Goal: Task Accomplishment & Management: Manage account settings

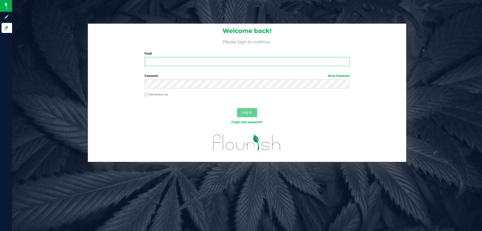
click at [176, 62] on input "Email" at bounding box center [247, 61] width 205 height 9
type input "[EMAIL_ADDRESS][DOMAIN_NAME]"
click at [249, 113] on span "Log In" at bounding box center [247, 112] width 10 height 4
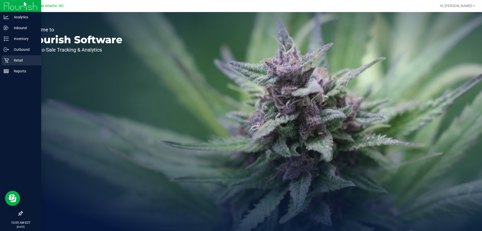
click at [9, 61] on icon at bounding box center [6, 60] width 5 height 5
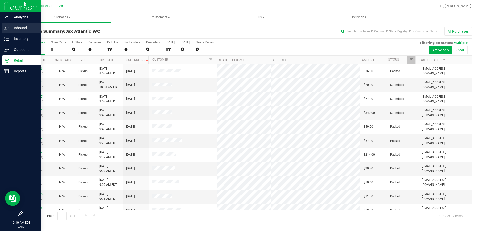
click at [14, 29] on p "Inbound" at bounding box center [24, 28] width 30 height 6
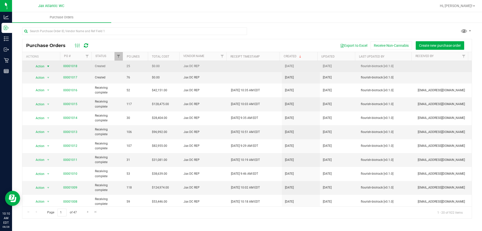
click at [46, 67] on span "select" at bounding box center [48, 66] width 4 height 4
click at [71, 66] on link "00001018" at bounding box center [70, 66] width 14 height 4
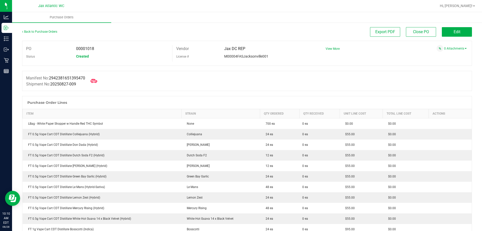
click at [95, 81] on icon at bounding box center [94, 81] width 7 height 7
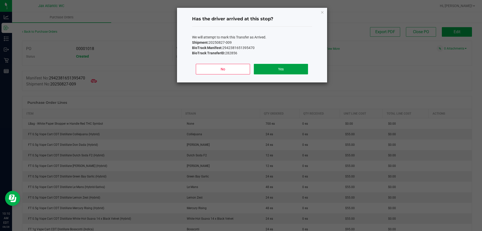
click at [281, 68] on button "Yes" at bounding box center [281, 69] width 54 height 11
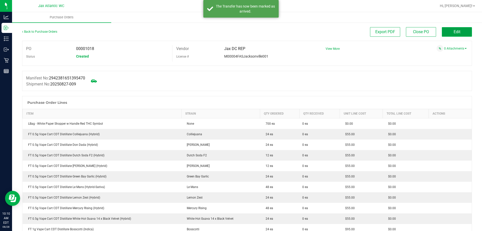
click at [445, 33] on button "Edit" at bounding box center [457, 32] width 30 height 10
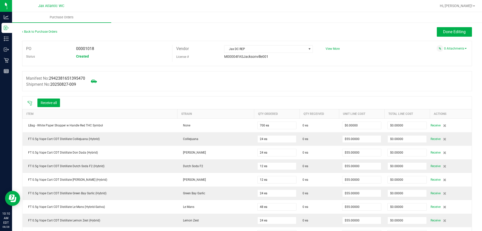
click at [31, 103] on icon at bounding box center [29, 103] width 5 height 5
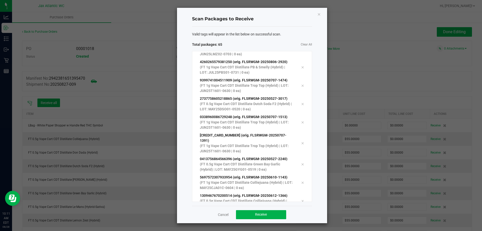
scroll to position [1053, 0]
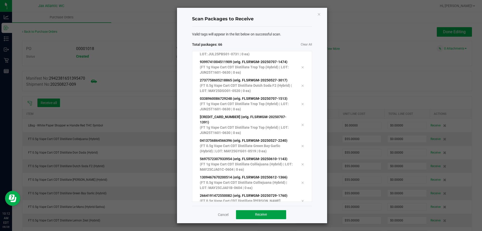
click at [273, 215] on button "Receive" at bounding box center [261, 214] width 50 height 9
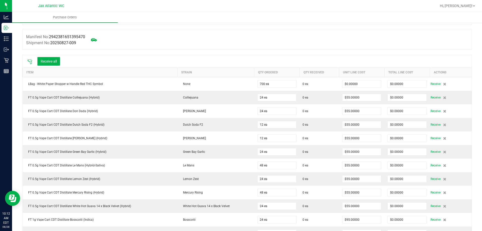
scroll to position [0, 0]
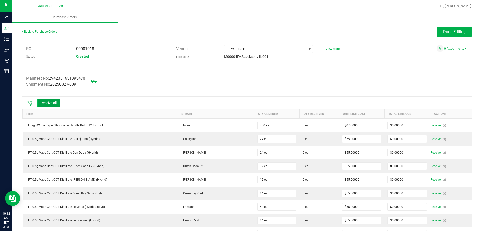
click at [55, 103] on button "Receive all" at bounding box center [48, 102] width 23 height 9
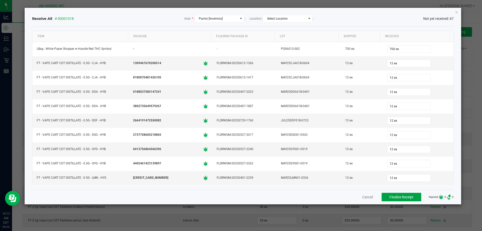
click at [389, 196] on span "Finalize Receipt" at bounding box center [401, 197] width 24 height 4
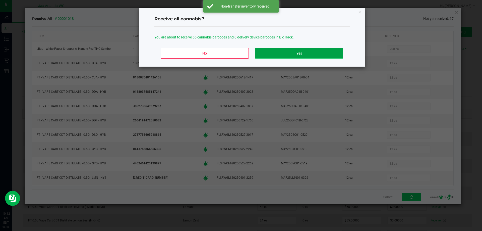
click at [280, 55] on button "Yes" at bounding box center [299, 53] width 88 height 11
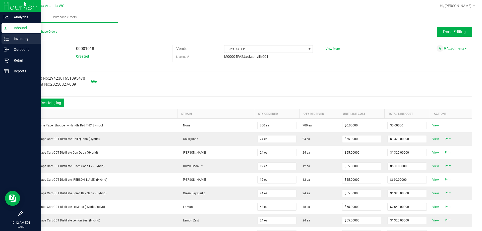
click at [13, 40] on p "Inventory" at bounding box center [24, 39] width 30 height 6
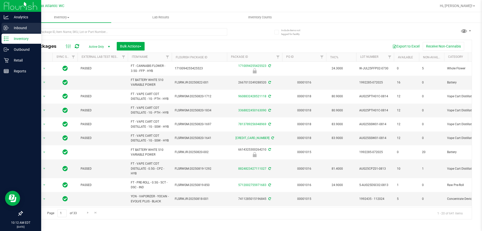
click at [18, 28] on p "Inbound" at bounding box center [24, 28] width 30 height 6
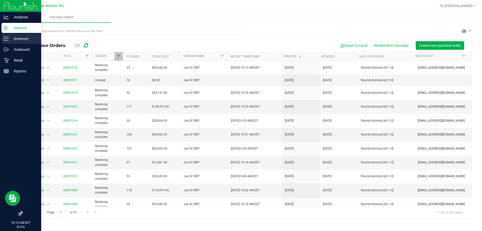
click at [12, 38] on p "Inventory" at bounding box center [24, 39] width 30 height 6
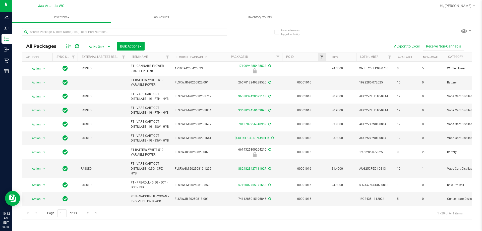
click at [323, 57] on span "Filter" at bounding box center [322, 57] width 4 height 4
click at [333, 68] on input "text" at bounding box center [347, 68] width 52 height 8
type input "1018"
click at [335, 78] on button "Filter" at bounding box center [333, 81] width 24 height 11
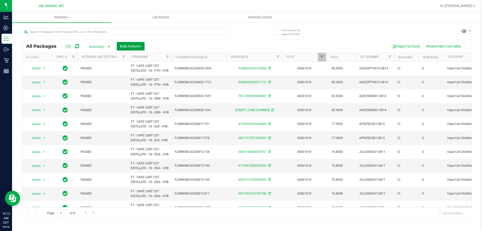
click at [130, 46] on span "Bulk Actions" at bounding box center [130, 46] width 21 height 4
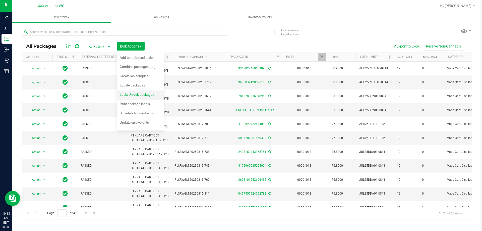
click at [131, 96] on span "Lock/Unlock packages" at bounding box center [137, 94] width 34 height 4
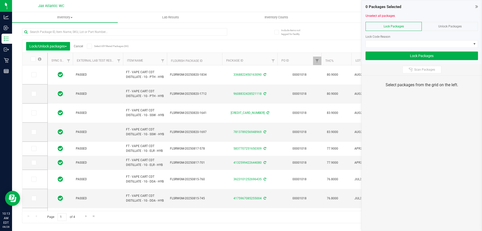
click at [34, 59] on icon at bounding box center [32, 59] width 3 height 0
click at [0, 0] on input "checkbox" at bounding box center [0, 0] width 0 height 0
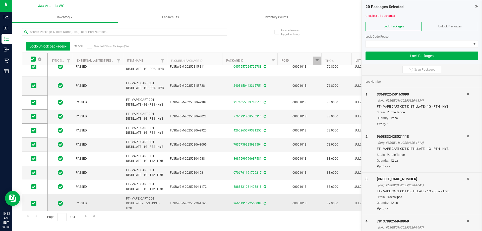
scroll to position [181, 0]
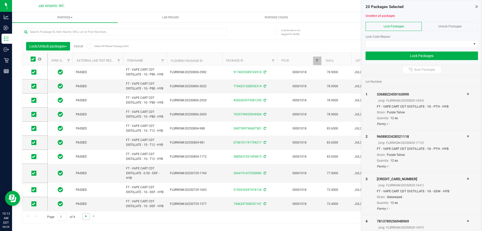
click at [84, 216] on span "Go to the next page" at bounding box center [86, 216] width 4 height 4
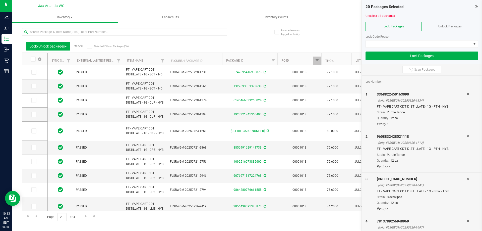
click at [33, 59] on icon at bounding box center [32, 59] width 3 height 0
click at [0, 0] on input "checkbox" at bounding box center [0, 0] width 0 height 0
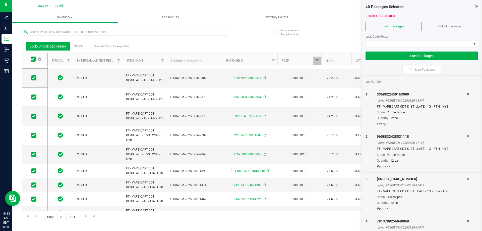
scroll to position [176, 0]
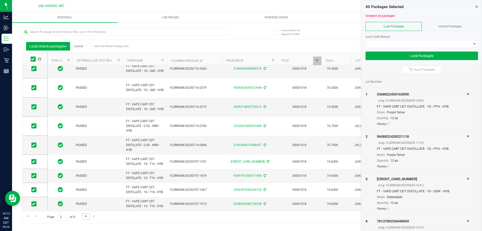
click at [86, 216] on span "Go to the next page" at bounding box center [86, 216] width 4 height 4
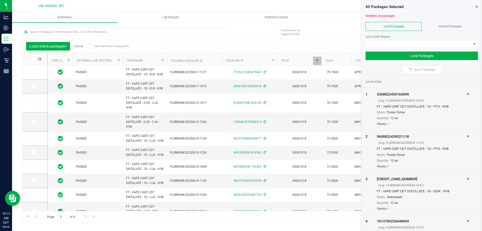
click at [33, 59] on icon at bounding box center [32, 59] width 3 height 0
click at [0, 0] on input "checkbox" at bounding box center [0, 0] width 0 height 0
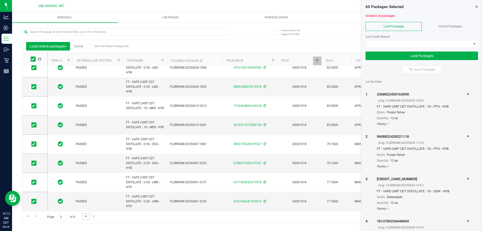
click at [84, 215] on span "Go to the next page" at bounding box center [86, 216] width 4 height 4
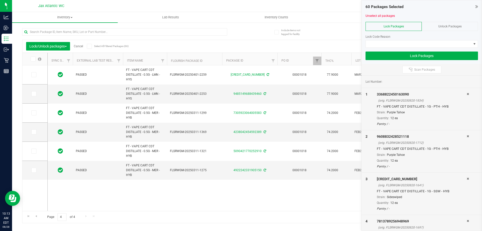
click at [35, 58] on span at bounding box center [33, 58] width 5 height 5
click at [0, 0] on input "checkbox" at bounding box center [0, 0] width 0 height 0
click at [394, 44] on span at bounding box center [419, 43] width 106 height 7
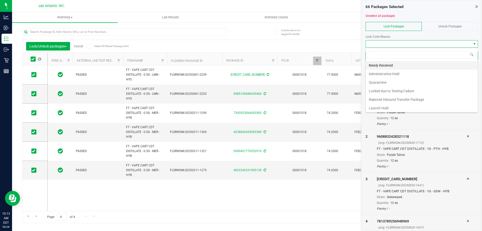
click at [377, 64] on li "Newly Received" at bounding box center [422, 65] width 112 height 9
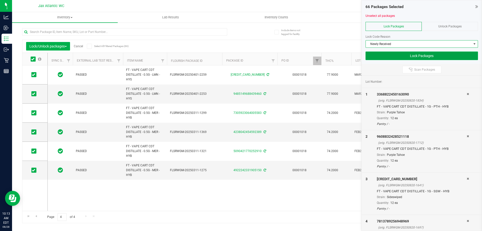
click at [417, 57] on button "Lock Packages" at bounding box center [421, 55] width 112 height 9
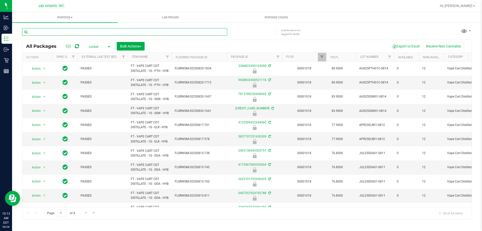
click at [60, 33] on input "text" at bounding box center [124, 32] width 205 height 8
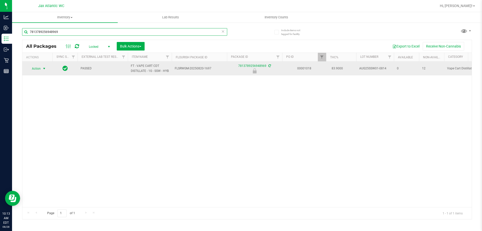
type input "7813789256948969"
click at [34, 70] on span "Action" at bounding box center [34, 68] width 14 height 7
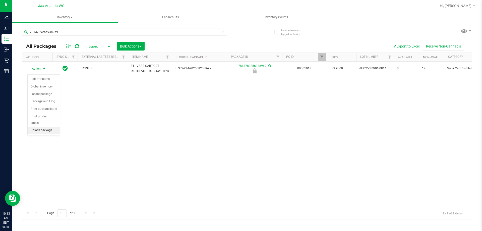
click at [50, 126] on li "Unlock package" at bounding box center [44, 130] width 32 height 8
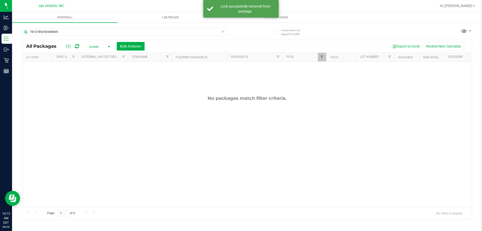
click at [103, 46] on span "Locked" at bounding box center [99, 46] width 28 height 7
click at [98, 76] on li "All" at bounding box center [98, 77] width 27 height 8
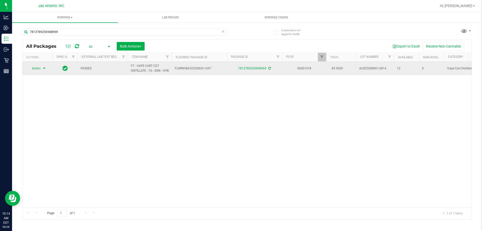
click at [33, 72] on span "Action" at bounding box center [34, 68] width 14 height 7
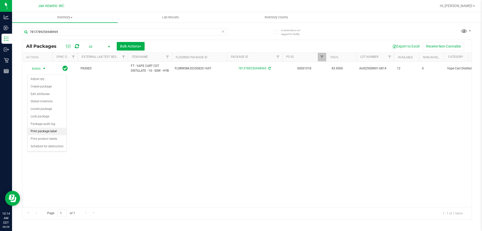
click at [48, 131] on li "Print package label" at bounding box center [47, 131] width 39 height 8
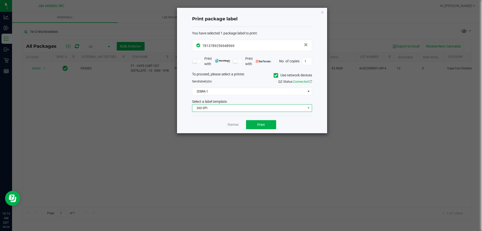
click at [237, 109] on span "300 DPI" at bounding box center [248, 107] width 113 height 7
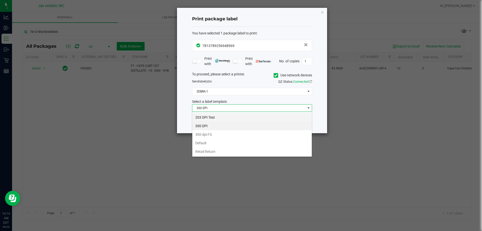
scroll to position [8, 120]
click at [224, 116] on li "203 DPI Test" at bounding box center [251, 117] width 119 height 9
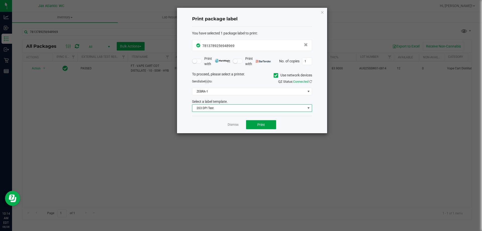
click at [257, 124] on button "Print" at bounding box center [261, 124] width 30 height 9
drag, startPoint x: 321, startPoint y: 12, endPoint x: 317, endPoint y: 14, distance: 4.2
click at [321, 12] on icon "button" at bounding box center [322, 12] width 4 height 6
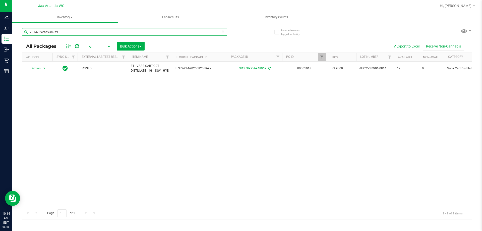
click at [94, 33] on input "7813789256948969" at bounding box center [124, 32] width 205 height 8
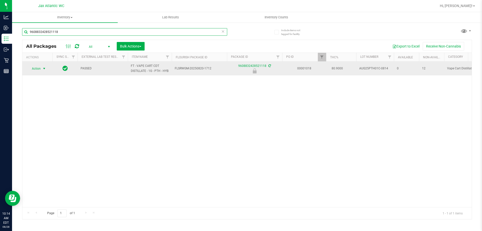
type input "9608832428521118"
click at [39, 68] on span "Action" at bounding box center [34, 68] width 14 height 7
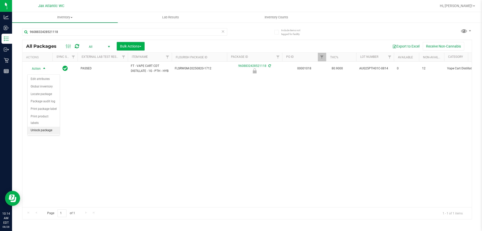
click at [43, 126] on li "Unlock package" at bounding box center [44, 130] width 32 height 8
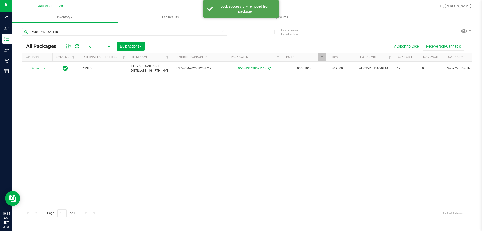
click at [39, 71] on span "Action" at bounding box center [34, 68] width 14 height 7
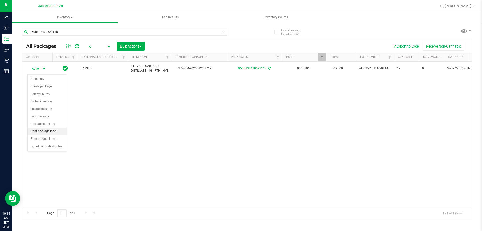
click at [37, 131] on li "Print package label" at bounding box center [47, 131] width 39 height 8
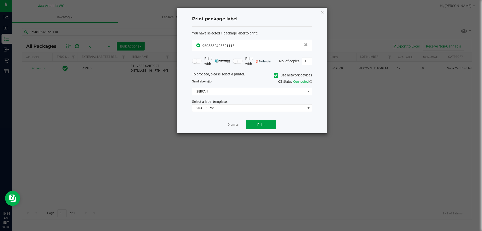
click at [257, 124] on button "Print" at bounding box center [261, 124] width 30 height 9
click at [321, 13] on icon "button" at bounding box center [322, 12] width 4 height 6
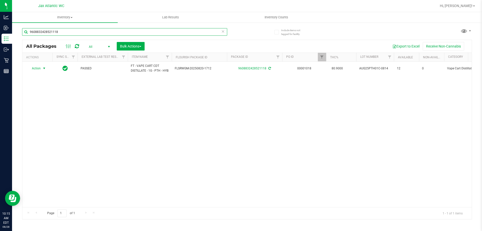
click at [57, 32] on input "9608832428521118" at bounding box center [124, 32] width 205 height 8
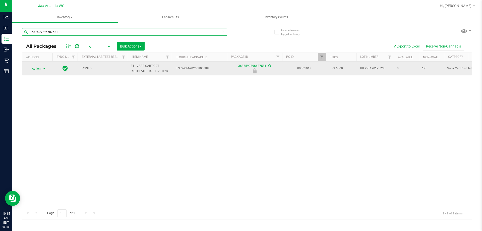
type input "3687599796687581"
click at [41, 71] on span "Action" at bounding box center [34, 68] width 14 height 7
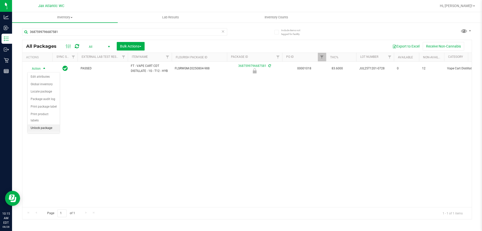
click at [39, 124] on li "Unlock package" at bounding box center [44, 128] width 32 height 8
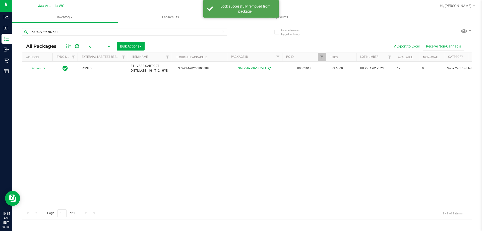
click at [39, 67] on span "Action" at bounding box center [34, 68] width 14 height 7
click at [51, 128] on li "Print package label" at bounding box center [47, 129] width 39 height 8
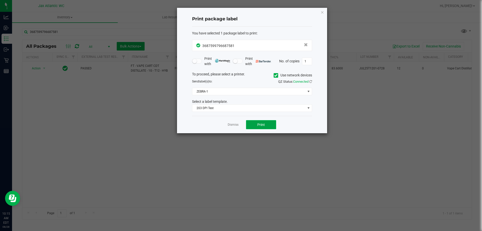
click at [272, 120] on button "Print" at bounding box center [261, 124] width 30 height 9
click at [322, 10] on icon "button" at bounding box center [322, 12] width 4 height 6
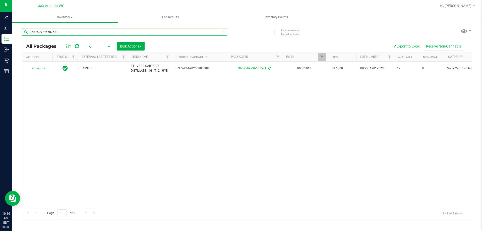
click at [62, 29] on input "3687599796687581" at bounding box center [124, 32] width 205 height 8
type input "8889328872413578"
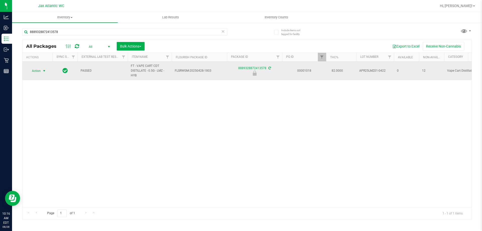
click at [39, 72] on span "Action" at bounding box center [34, 70] width 14 height 7
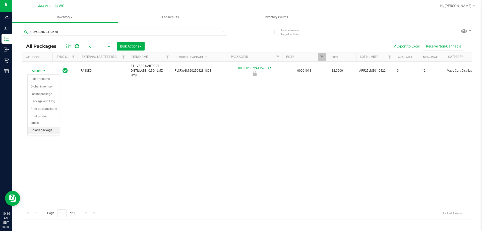
click at [42, 126] on li "Unlock package" at bounding box center [44, 130] width 32 height 8
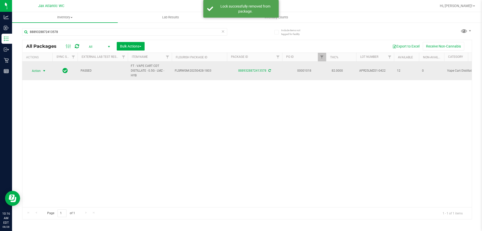
click at [39, 73] on span "Action" at bounding box center [34, 70] width 14 height 7
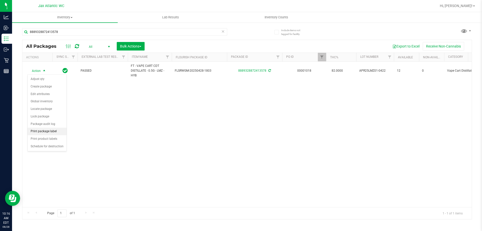
click at [46, 131] on li "Print package label" at bounding box center [47, 131] width 39 height 8
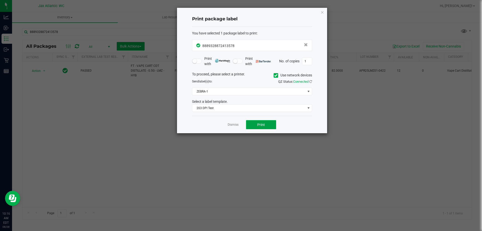
click at [273, 122] on button "Print" at bounding box center [261, 124] width 30 height 9
drag, startPoint x: 276, startPoint y: 121, endPoint x: 275, endPoint y: 119, distance: 2.6
drag, startPoint x: 275, startPoint y: 119, endPoint x: 381, endPoint y: 82, distance: 111.8
click at [402, 105] on ngb-modal-window "Print package label You have selected 1 package label to print : 88893288724135…" at bounding box center [243, 115] width 486 height 231
click at [324, 12] on icon "button" at bounding box center [322, 12] width 4 height 6
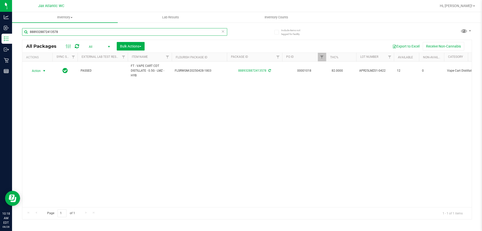
click at [112, 35] on input "8889328872413578" at bounding box center [124, 32] width 205 height 8
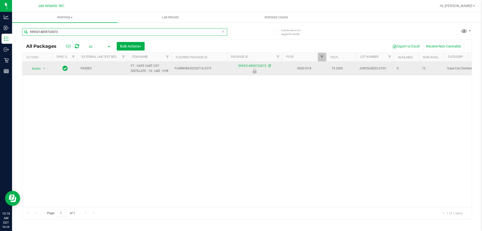
type input "5995314859723072"
click at [41, 72] on span "select" at bounding box center [44, 68] width 6 height 7
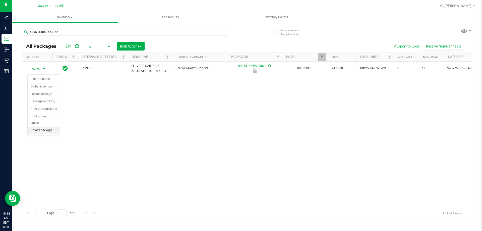
drag, startPoint x: 49, startPoint y: 123, endPoint x: 50, endPoint y: 128, distance: 5.1
click at [49, 126] on li "Unlock package" at bounding box center [44, 130] width 32 height 8
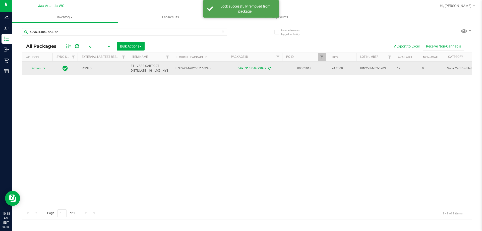
click at [37, 72] on span "Action" at bounding box center [34, 68] width 14 height 7
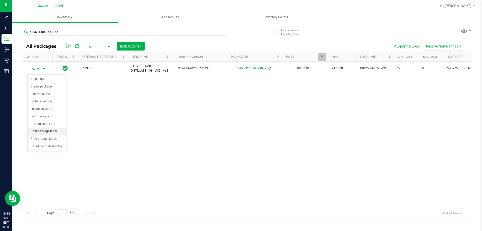
click at [43, 132] on li "Print package label" at bounding box center [47, 131] width 39 height 8
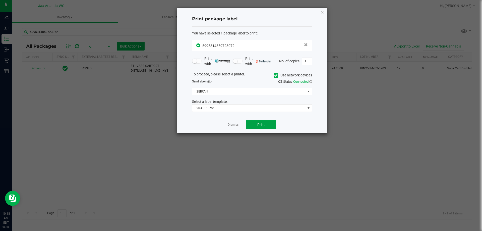
click at [270, 126] on button "Print" at bounding box center [261, 124] width 30 height 9
click at [322, 12] on icon "button" at bounding box center [322, 12] width 4 height 6
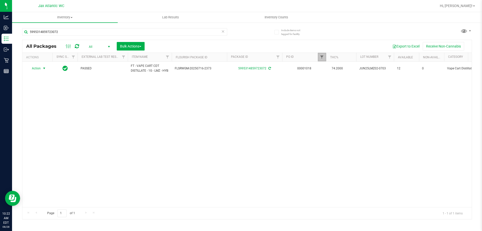
click at [321, 57] on span "Filter" at bounding box center [322, 57] width 4 height 4
click at [358, 82] on button "Clear" at bounding box center [360, 81] width 24 height 11
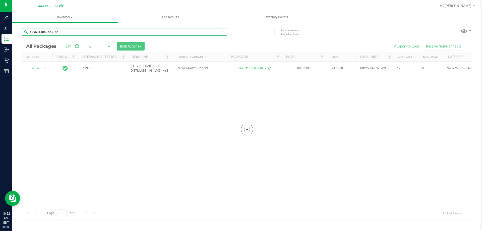
click at [50, 31] on input "5995314859723072" at bounding box center [124, 32] width 205 height 8
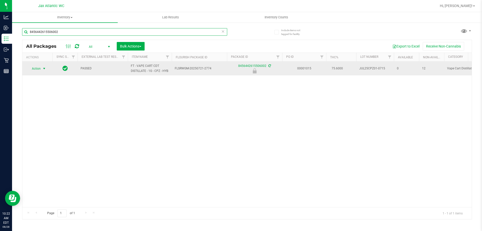
type input "8456442615506002"
click at [32, 69] on span "Action" at bounding box center [34, 68] width 14 height 7
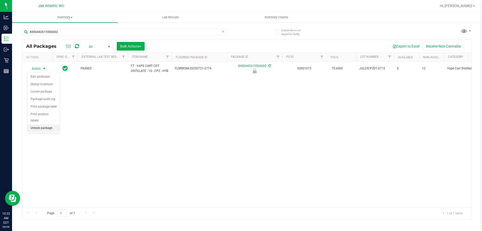
click at [44, 124] on li "Unlock package" at bounding box center [44, 128] width 32 height 8
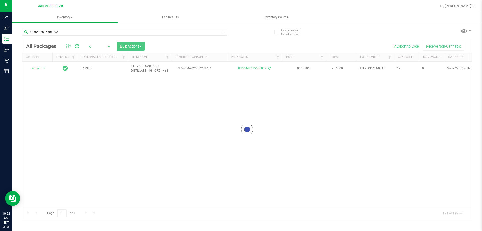
click at [38, 67] on div at bounding box center [246, 129] width 449 height 179
click at [36, 69] on div at bounding box center [246, 129] width 449 height 179
click at [35, 69] on span "Action" at bounding box center [34, 68] width 14 height 7
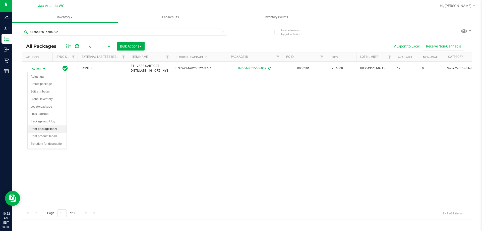
click at [44, 129] on li "Print package label" at bounding box center [47, 129] width 39 height 8
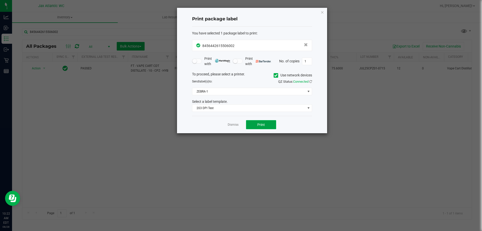
click at [253, 124] on button "Print" at bounding box center [261, 124] width 30 height 9
click at [323, 9] on icon "button" at bounding box center [322, 12] width 4 height 6
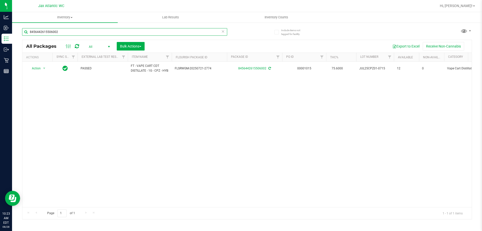
click at [73, 32] on input "8456442615506002" at bounding box center [124, 32] width 205 height 8
type input "[CREDIT_CARD_NUMBER]"
click at [38, 71] on span "Action" at bounding box center [34, 68] width 14 height 7
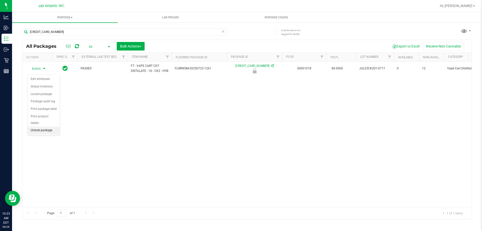
click at [37, 126] on li "Unlock package" at bounding box center [44, 130] width 32 height 8
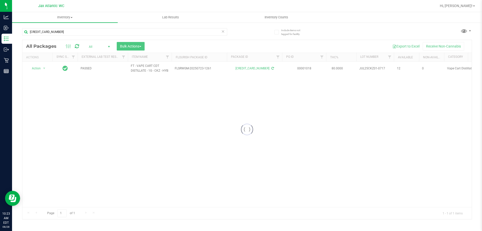
click at [35, 71] on div at bounding box center [246, 129] width 449 height 179
click at [35, 71] on div at bounding box center [37, 68] width 24 height 5
click at [35, 71] on span "Action" at bounding box center [34, 68] width 14 height 7
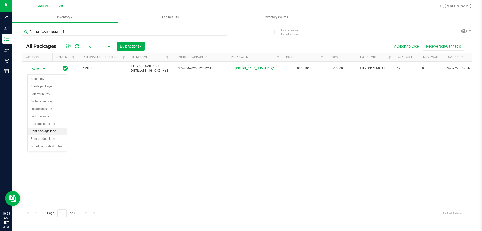
click at [38, 130] on li "Print package label" at bounding box center [47, 131] width 39 height 8
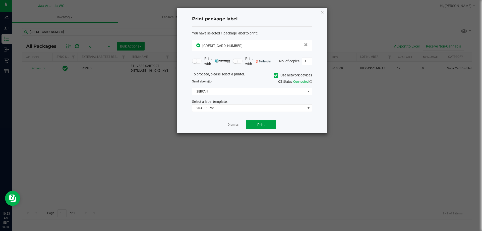
click at [271, 126] on button "Print" at bounding box center [261, 124] width 30 height 9
